Goal: Information Seeking & Learning: Learn about a topic

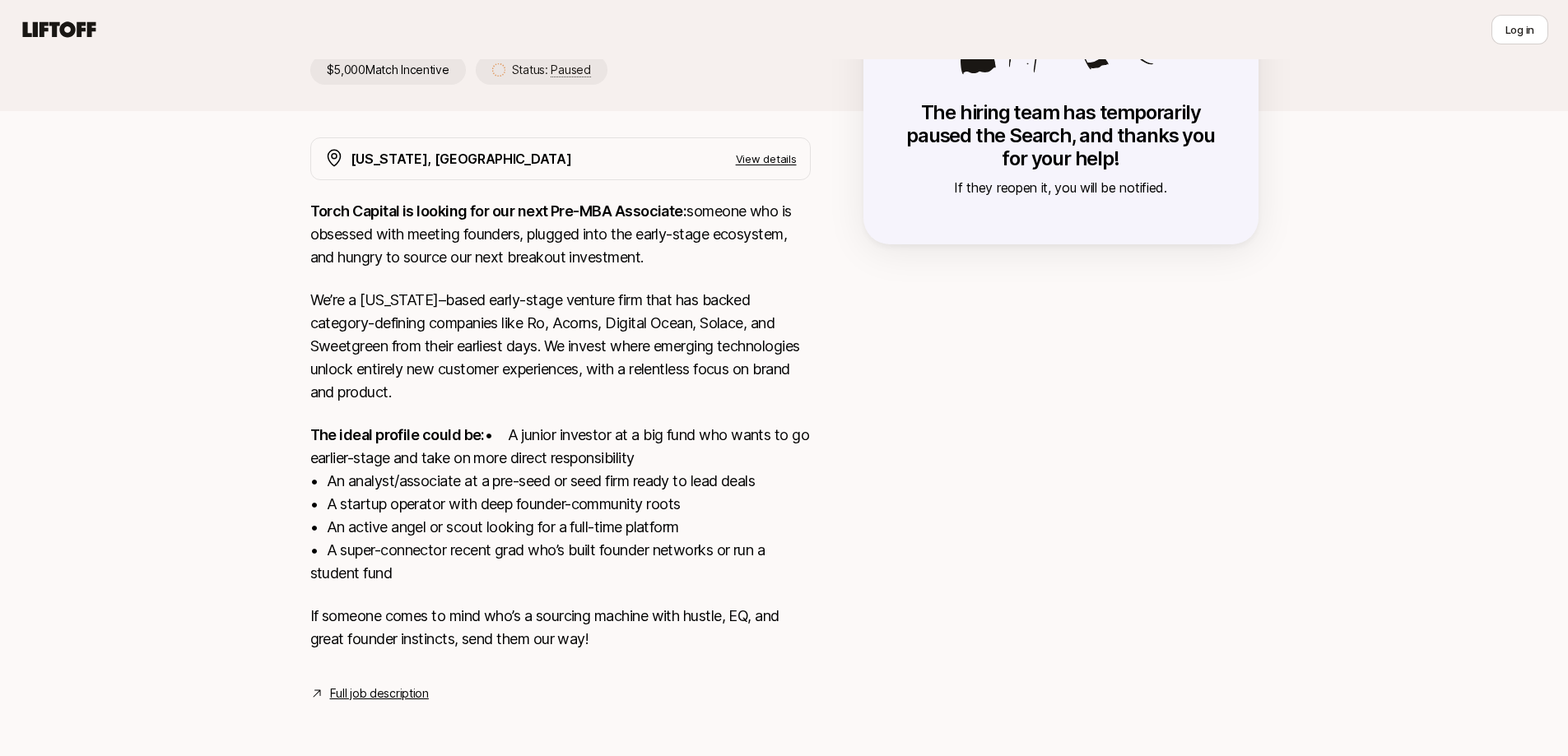
scroll to position [264, 0]
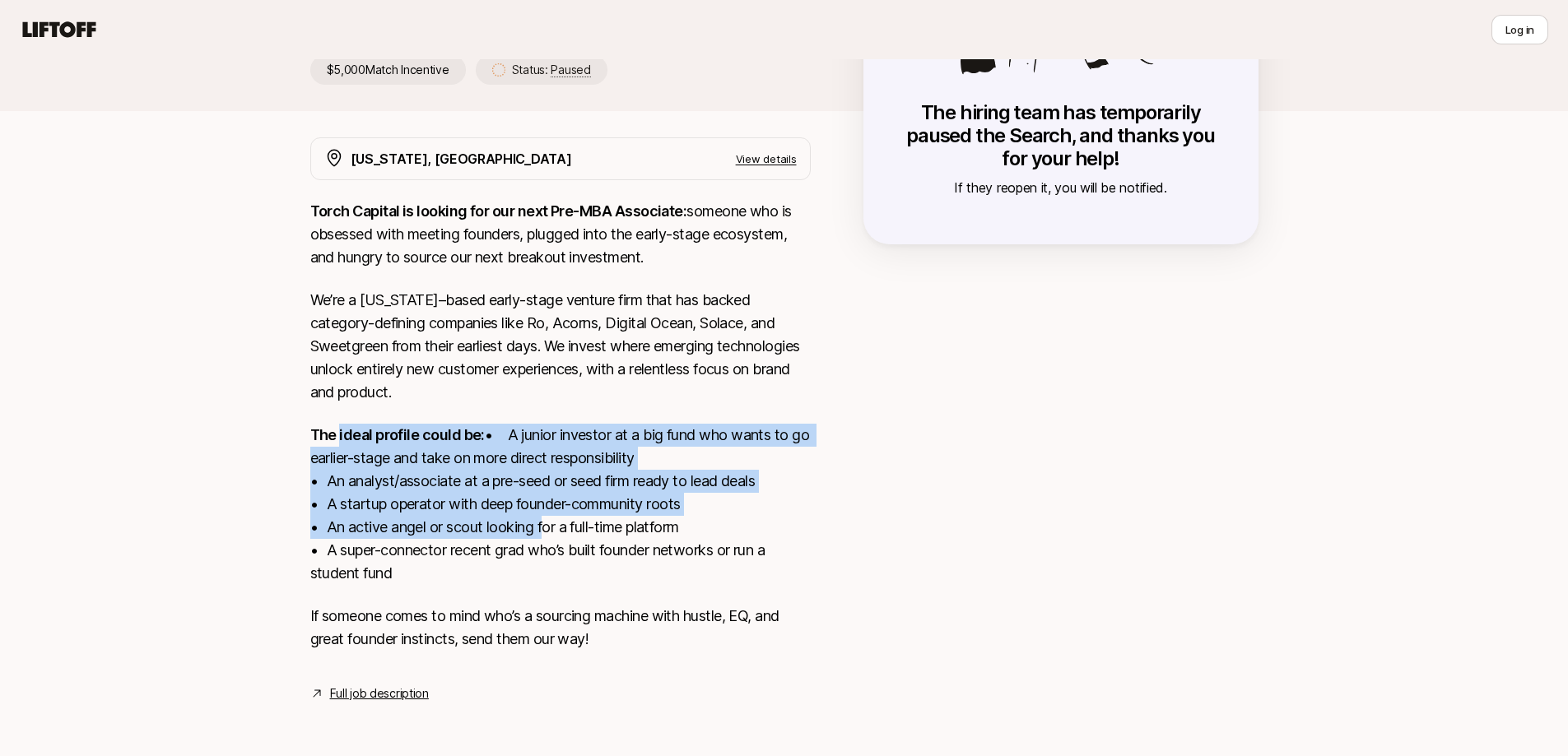
drag, startPoint x: 341, startPoint y: 423, endPoint x: 538, endPoint y: 528, distance: 223.2
click at [538, 528] on p "The ideal profile could be: • A junior investor at a big fund who wants to go e…" at bounding box center [561, 504] width 500 height 162
click at [536, 528] on p "The ideal profile could be: • A junior investor at a big fund who wants to go e…" at bounding box center [561, 504] width 500 height 162
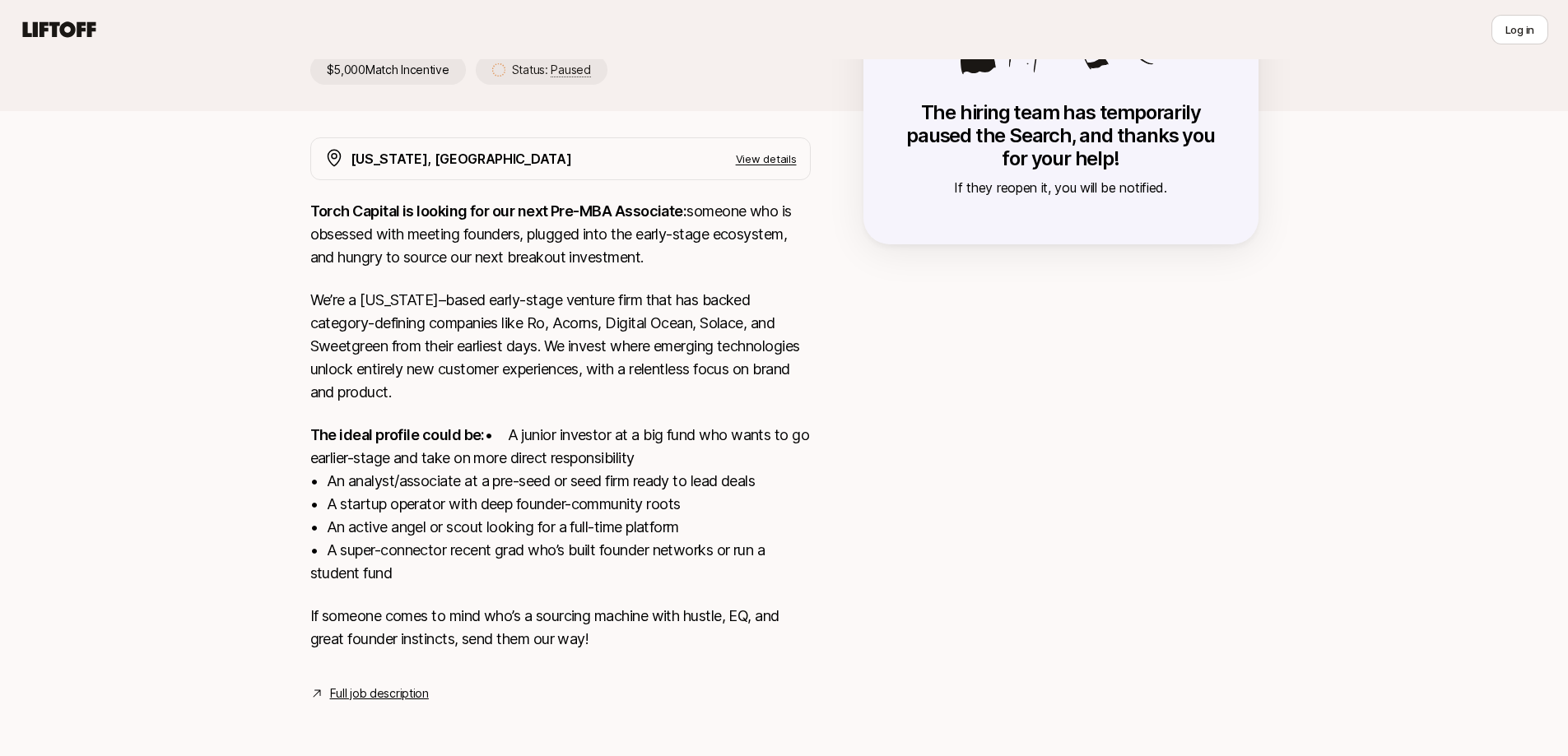
drag, startPoint x: 519, startPoint y: 518, endPoint x: 490, endPoint y: 564, distance: 54.4
click at [492, 564] on p "The ideal profile could be: • A junior investor at a big fund who wants to go e…" at bounding box center [561, 504] width 500 height 162
click at [490, 564] on p "The ideal profile could be: • A junior investor at a big fund who wants to go e…" at bounding box center [561, 504] width 500 height 162
drag, startPoint x: 423, startPoint y: 561, endPoint x: 377, endPoint y: 535, distance: 52.8
click at [377, 535] on p "The ideal profile could be: • A junior investor at a big fund who wants to go e…" at bounding box center [561, 504] width 500 height 162
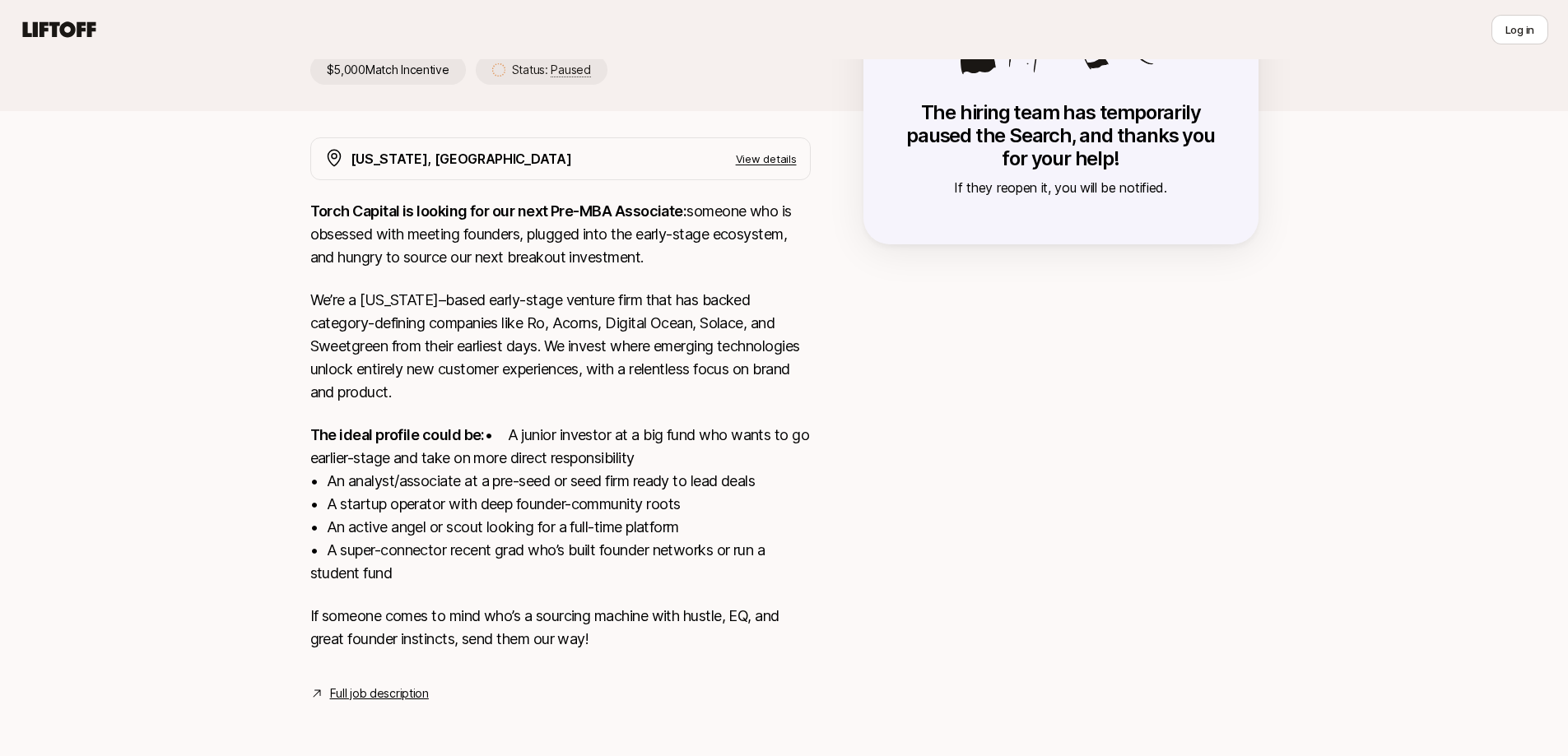
click at [377, 535] on p "The ideal profile could be: • A junior investor at a big fund who wants to go e…" at bounding box center [561, 504] width 500 height 162
drag, startPoint x: 352, startPoint y: 530, endPoint x: 361, endPoint y: 497, distance: 34.2
click at [357, 499] on p "The ideal profile could be: • A junior investor at a big fund who wants to go e…" at bounding box center [561, 504] width 500 height 162
